Goal: Task Accomplishment & Management: Use online tool/utility

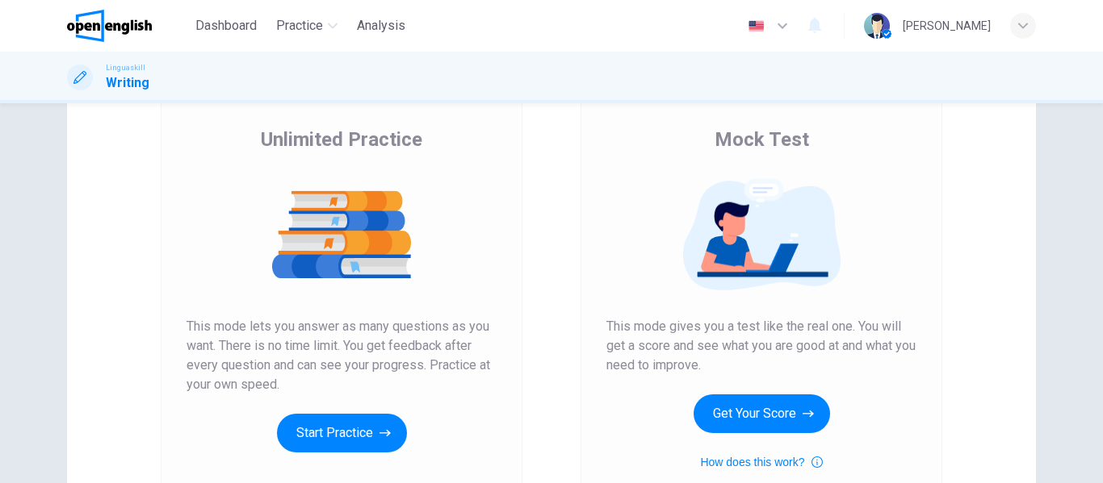
scroll to position [297, 0]
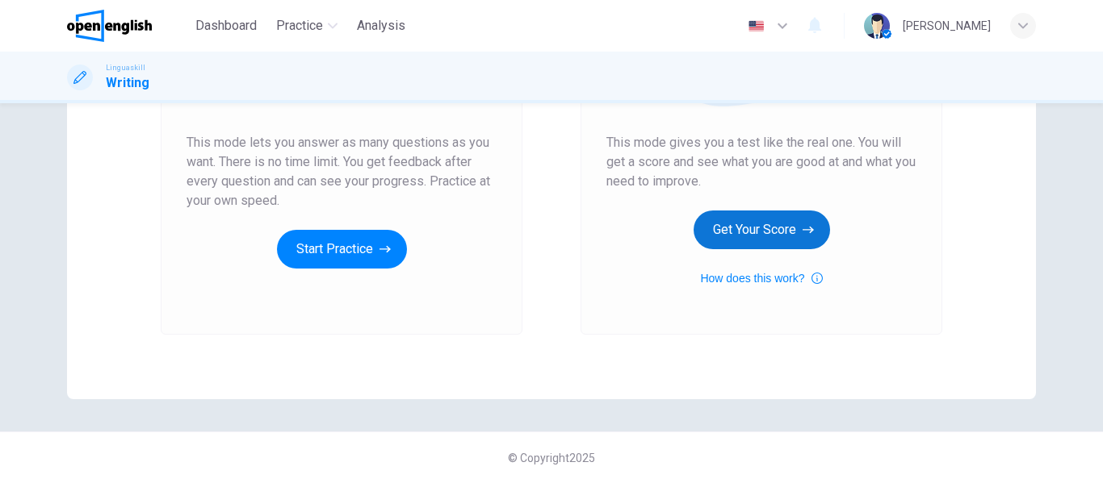
click at [760, 232] on button "Get Your Score" at bounding box center [761, 230] width 136 height 39
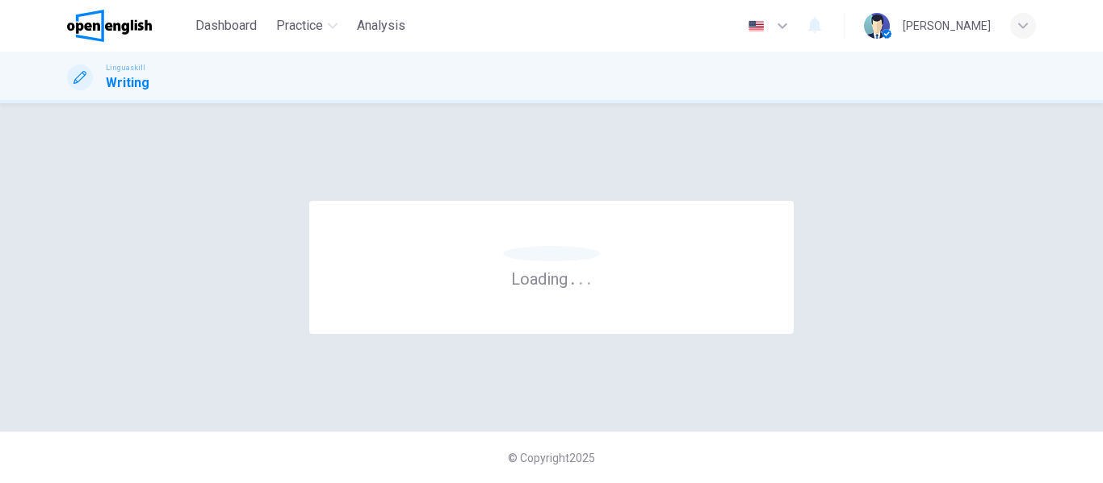
scroll to position [0, 0]
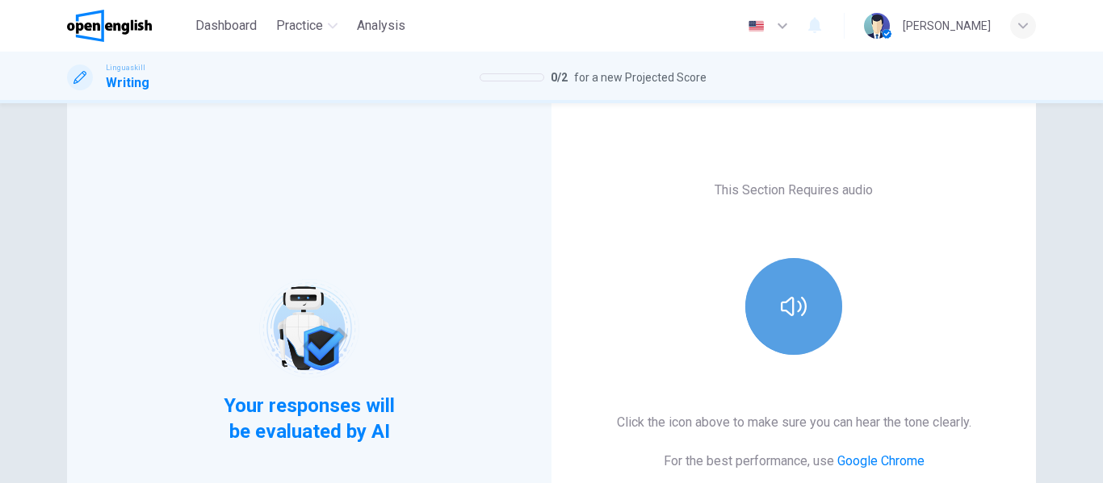
click at [785, 296] on icon "button" at bounding box center [794, 307] width 26 height 26
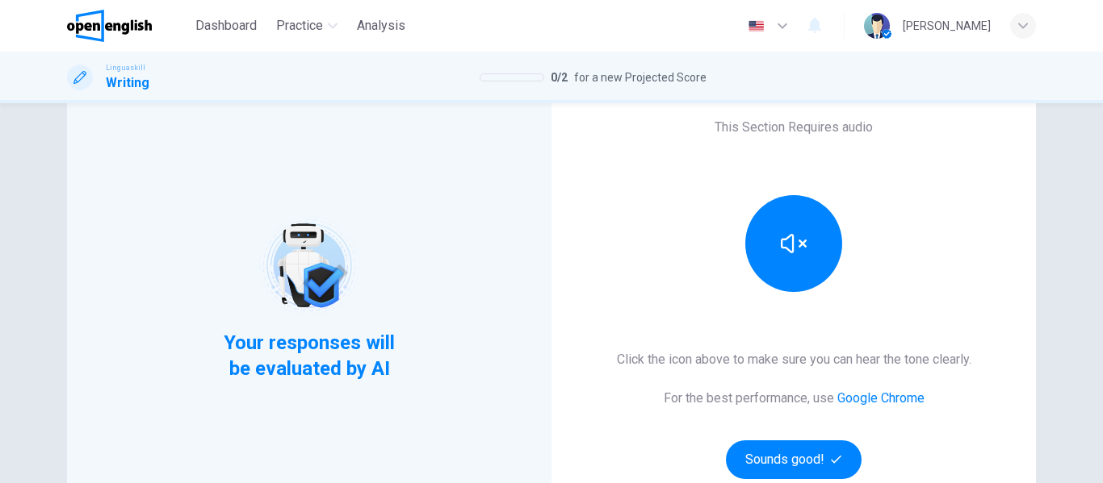
scroll to position [297, 0]
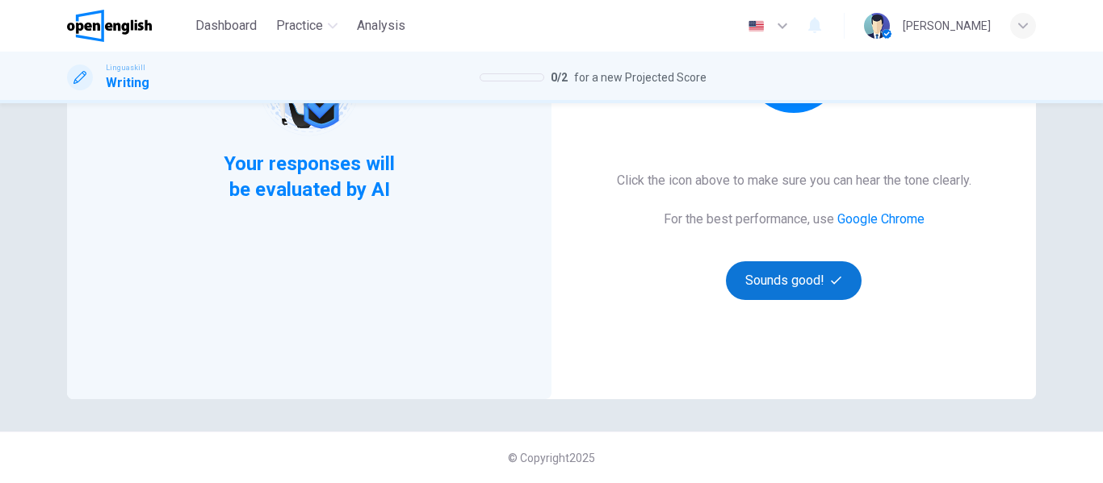
click at [814, 282] on button "Sounds good!" at bounding box center [794, 281] width 136 height 39
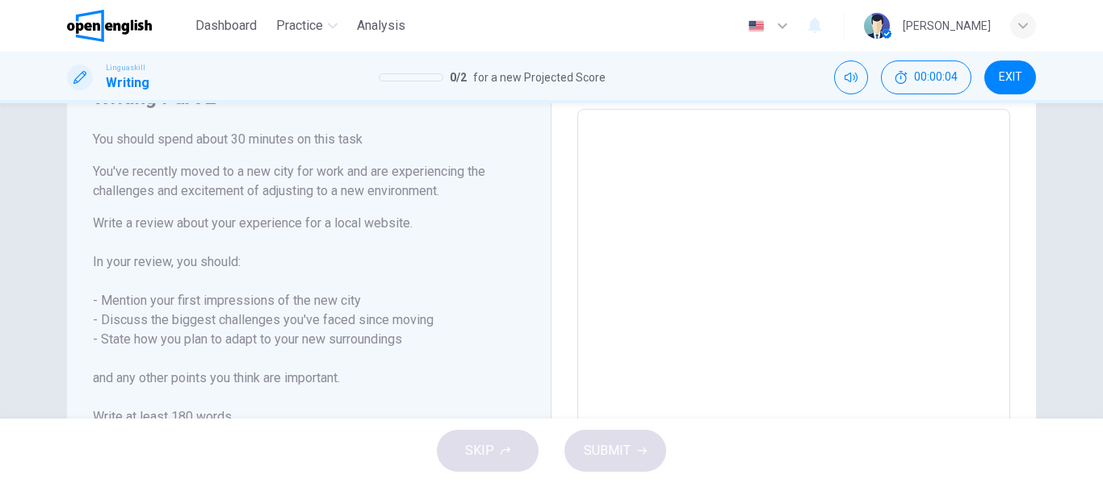
scroll to position [55, 0]
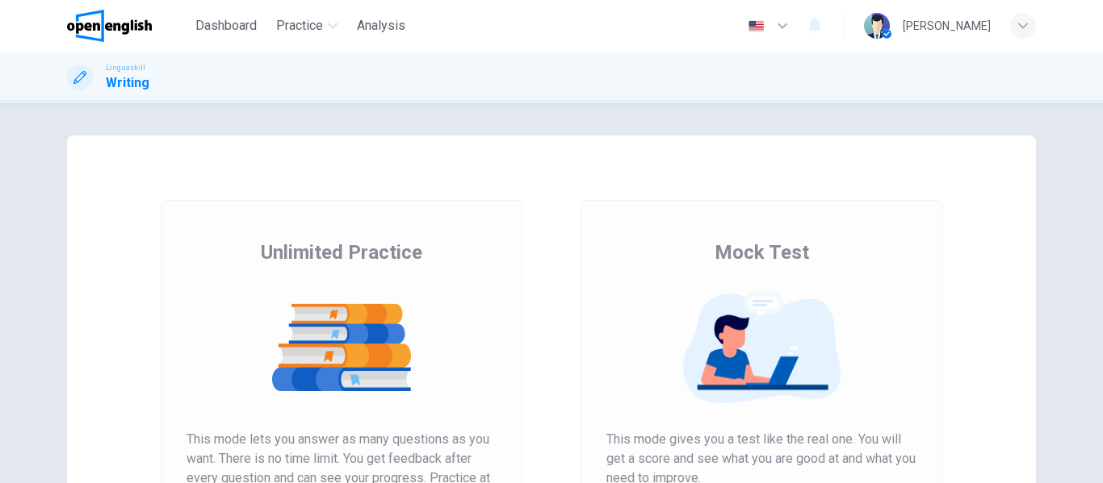
scroll to position [242, 0]
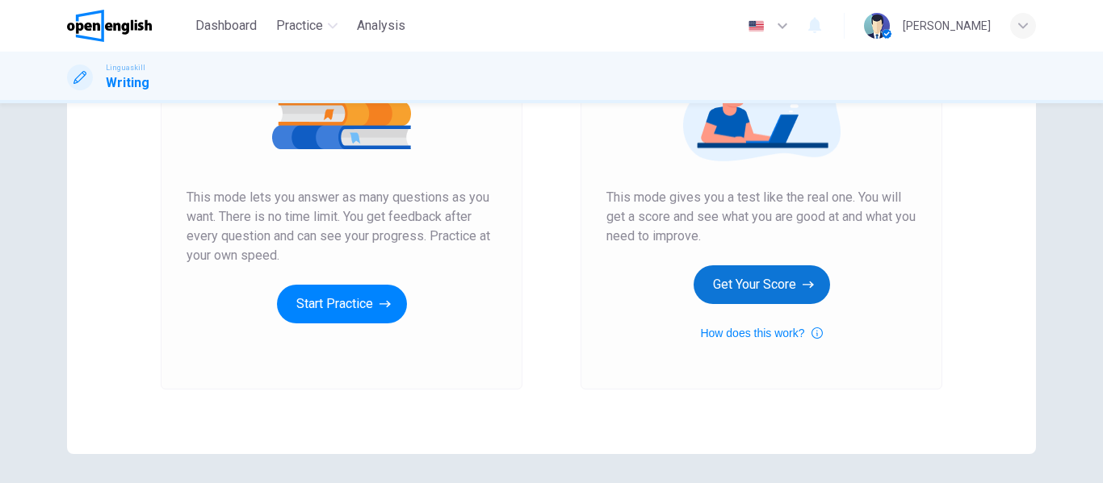
click at [768, 278] on button "Get Your Score" at bounding box center [761, 285] width 136 height 39
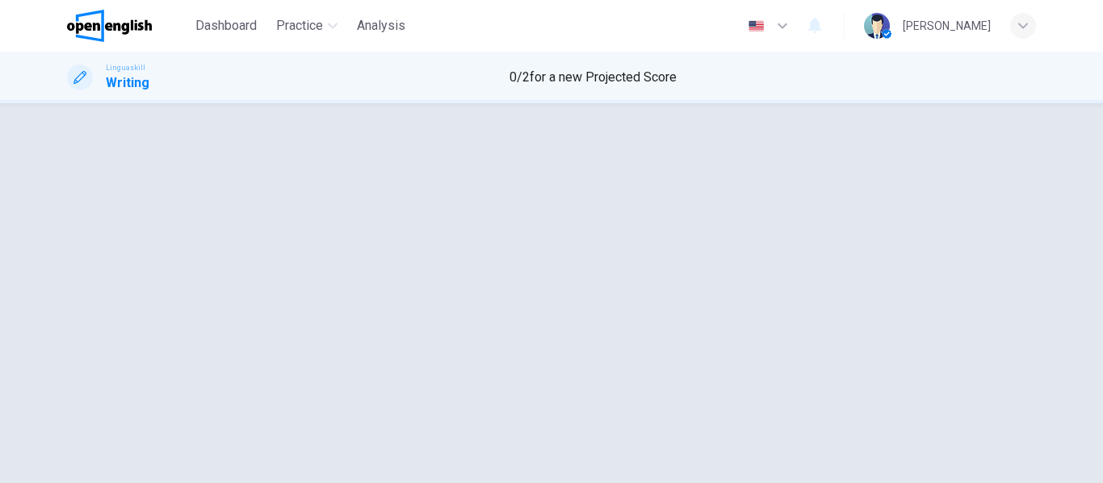
click at [70, 39] on button "button" at bounding box center [68, 30] width 3 height 15
click at [140, 97] on button "Sounds good!" at bounding box center [103, 89] width 73 height 15
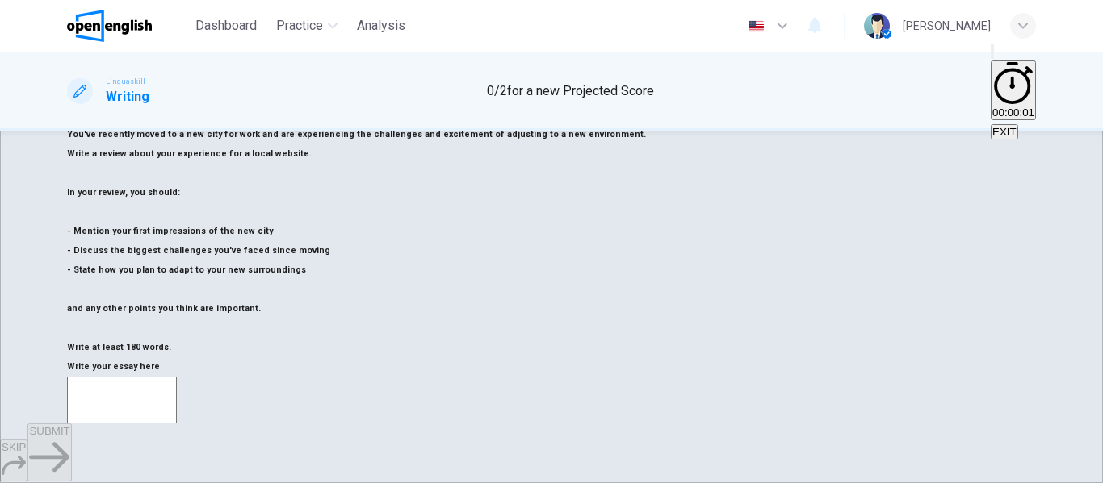
scroll to position [0, 0]
